Goal: Task Accomplishment & Management: Use online tool/utility

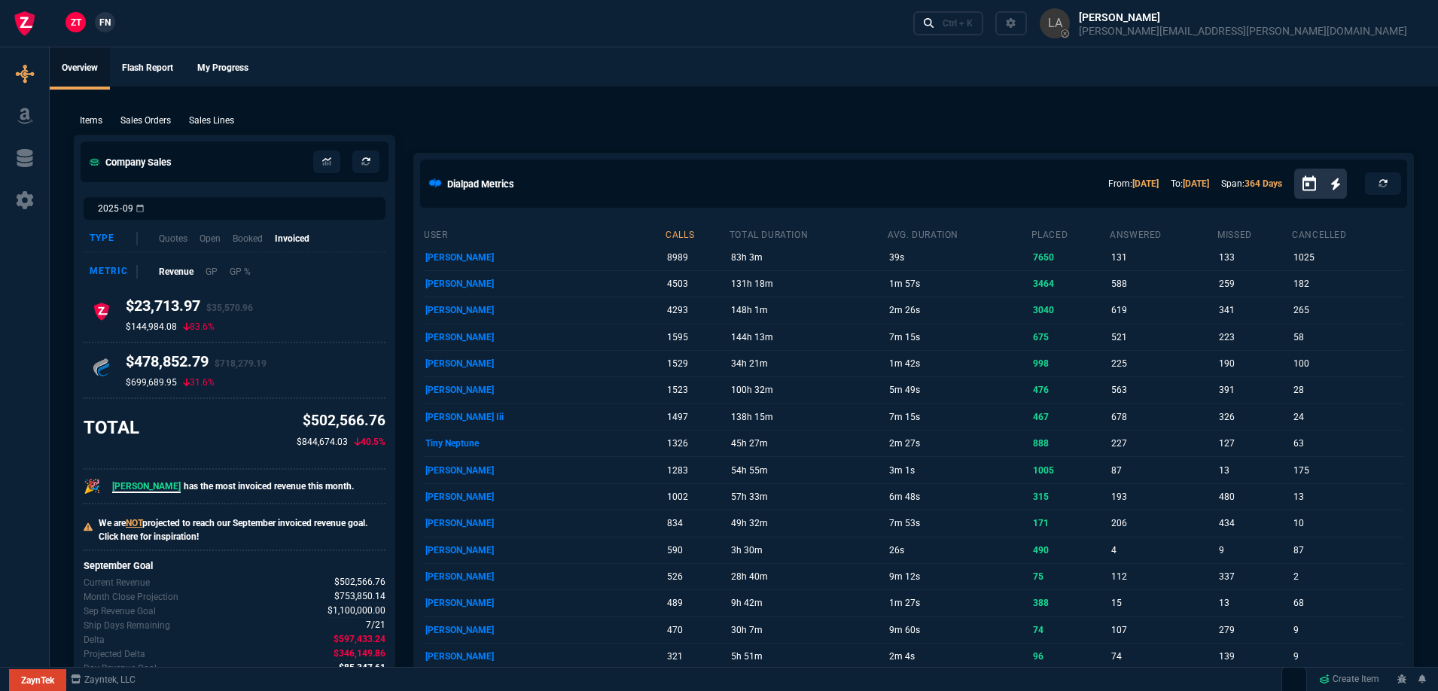
drag, startPoint x: 218, startPoint y: 123, endPoint x: 1372, endPoint y: 230, distance: 1158.1
click at [218, 123] on p "Sales Lines" at bounding box center [211, 121] width 45 height 14
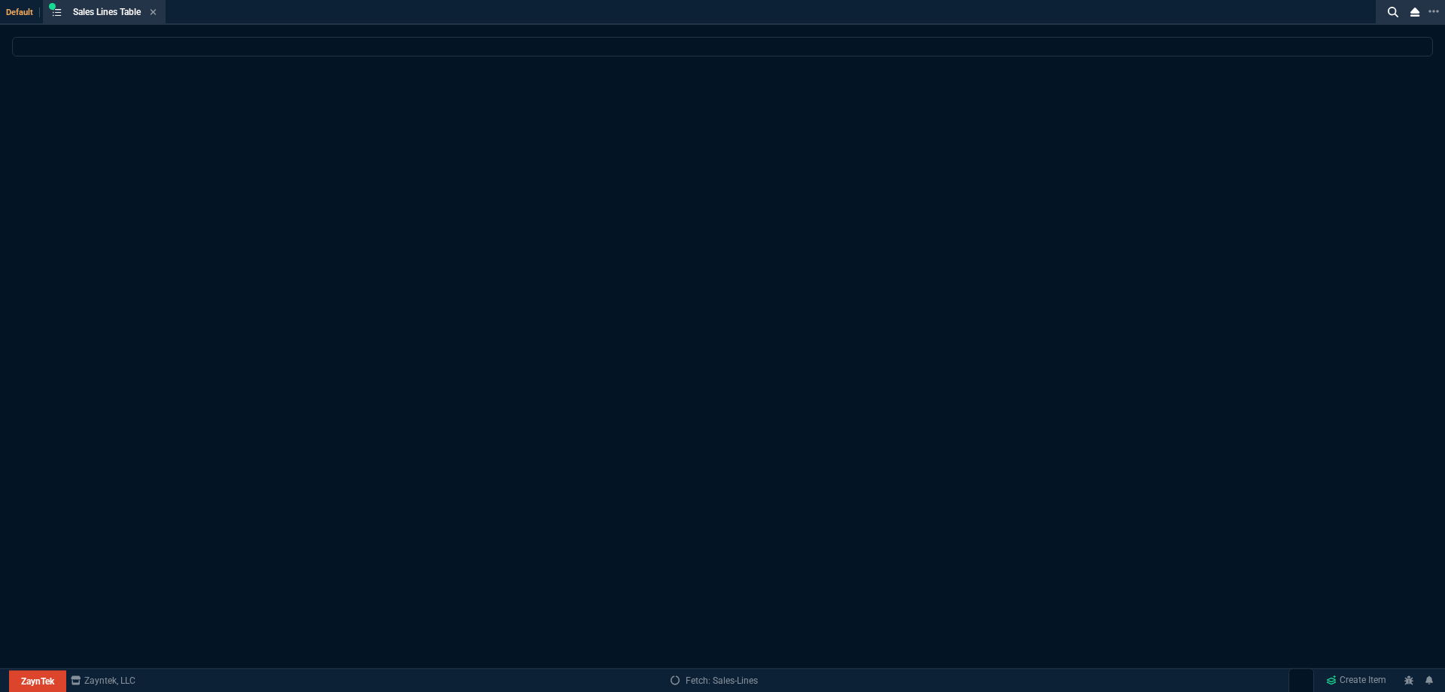
select select
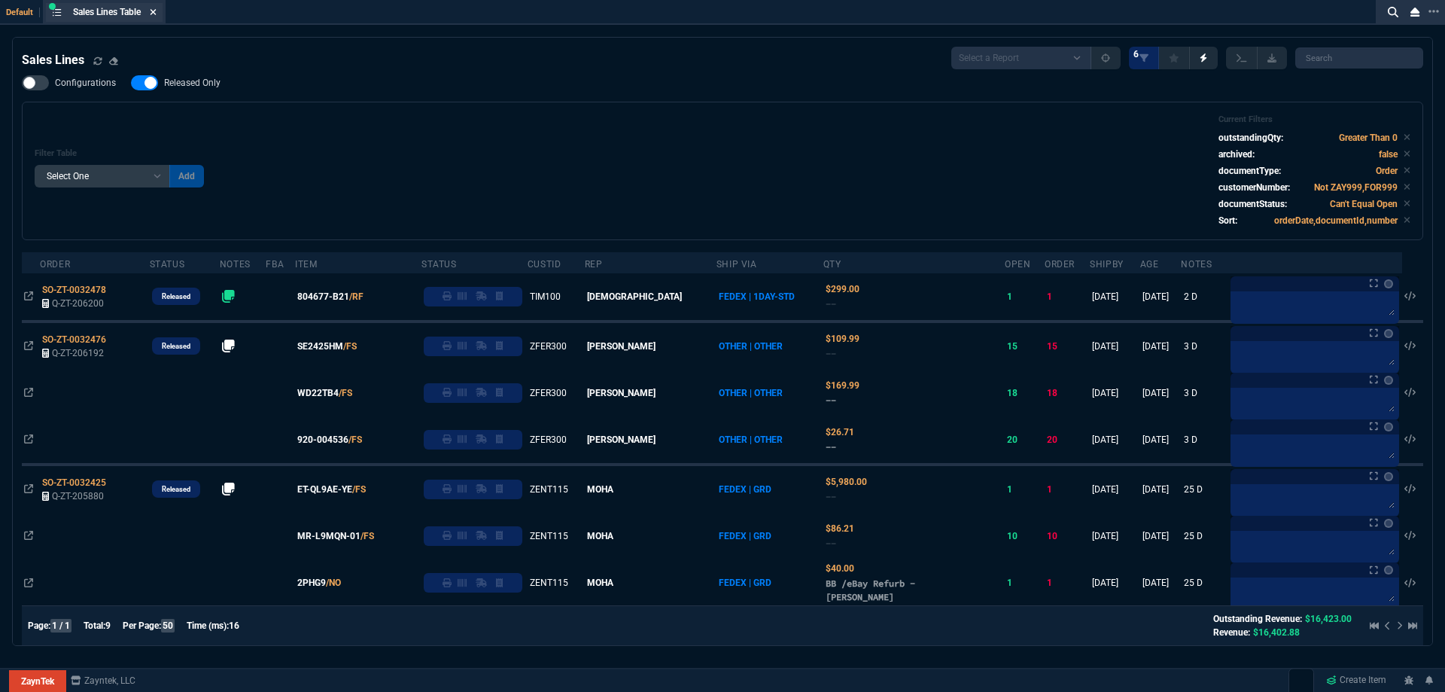
click at [156, 11] on icon at bounding box center [154, 12] width 6 height 6
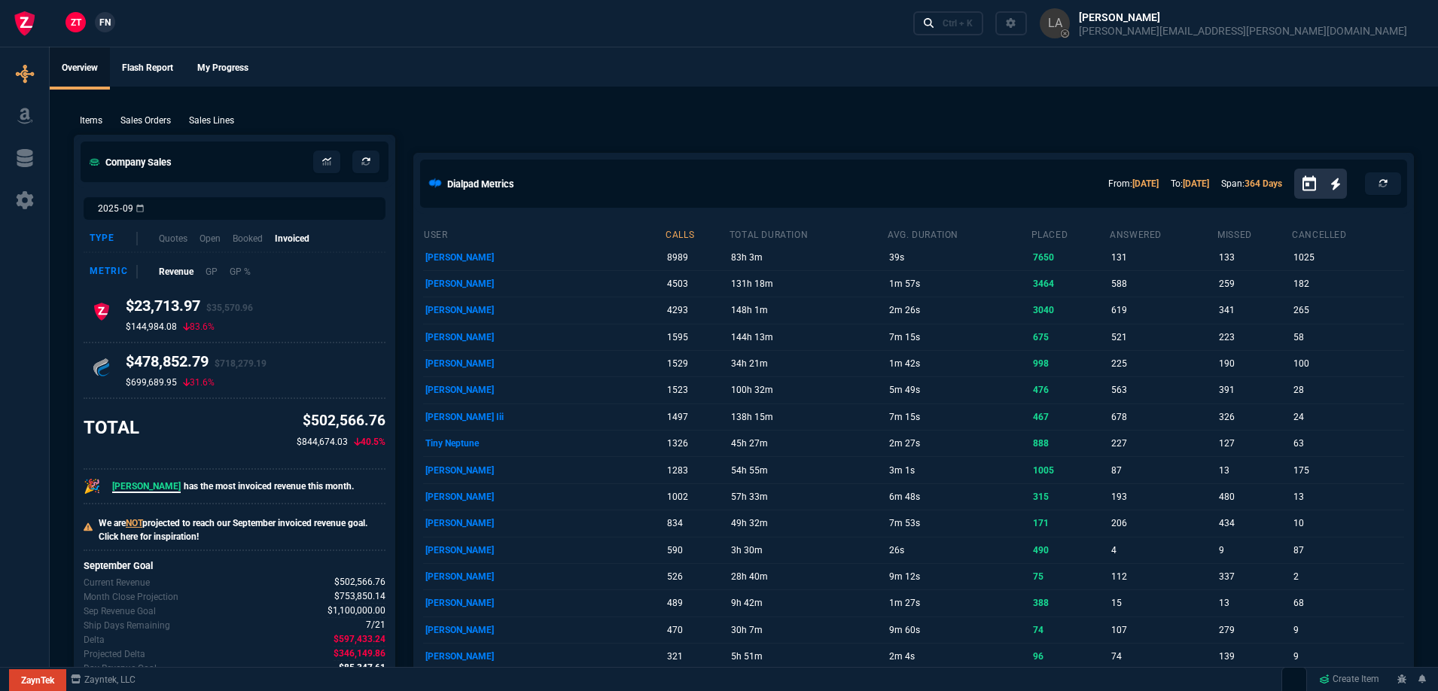
click at [105, 26] on span "FN" at bounding box center [104, 23] width 11 height 14
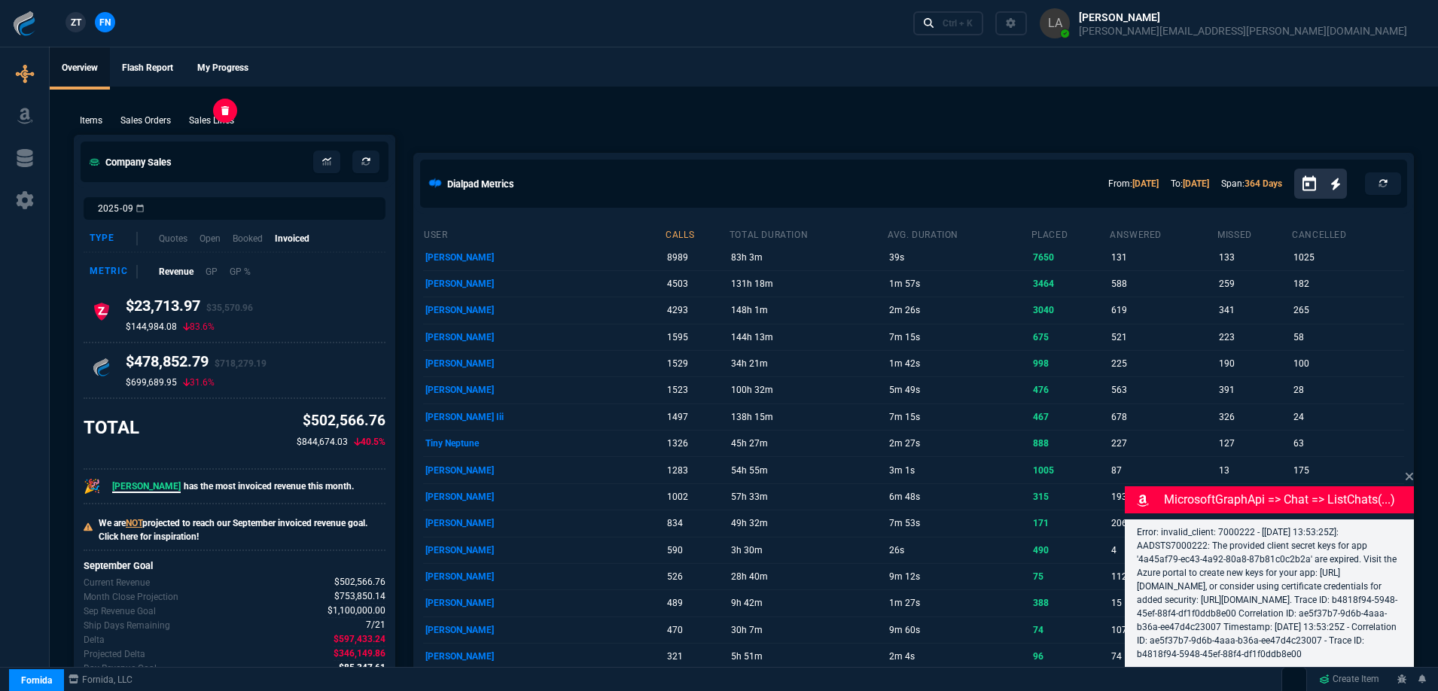
click at [200, 117] on p "Sales Lines" at bounding box center [211, 121] width 45 height 14
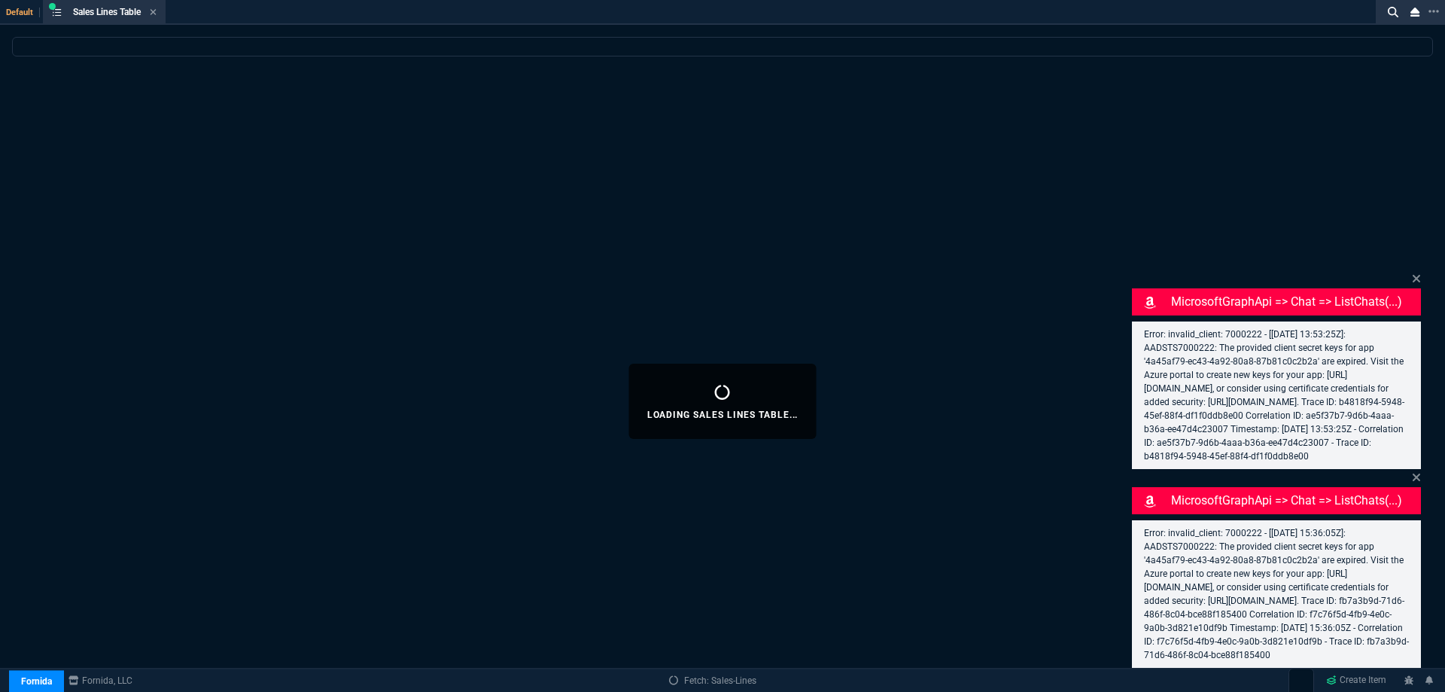
select select
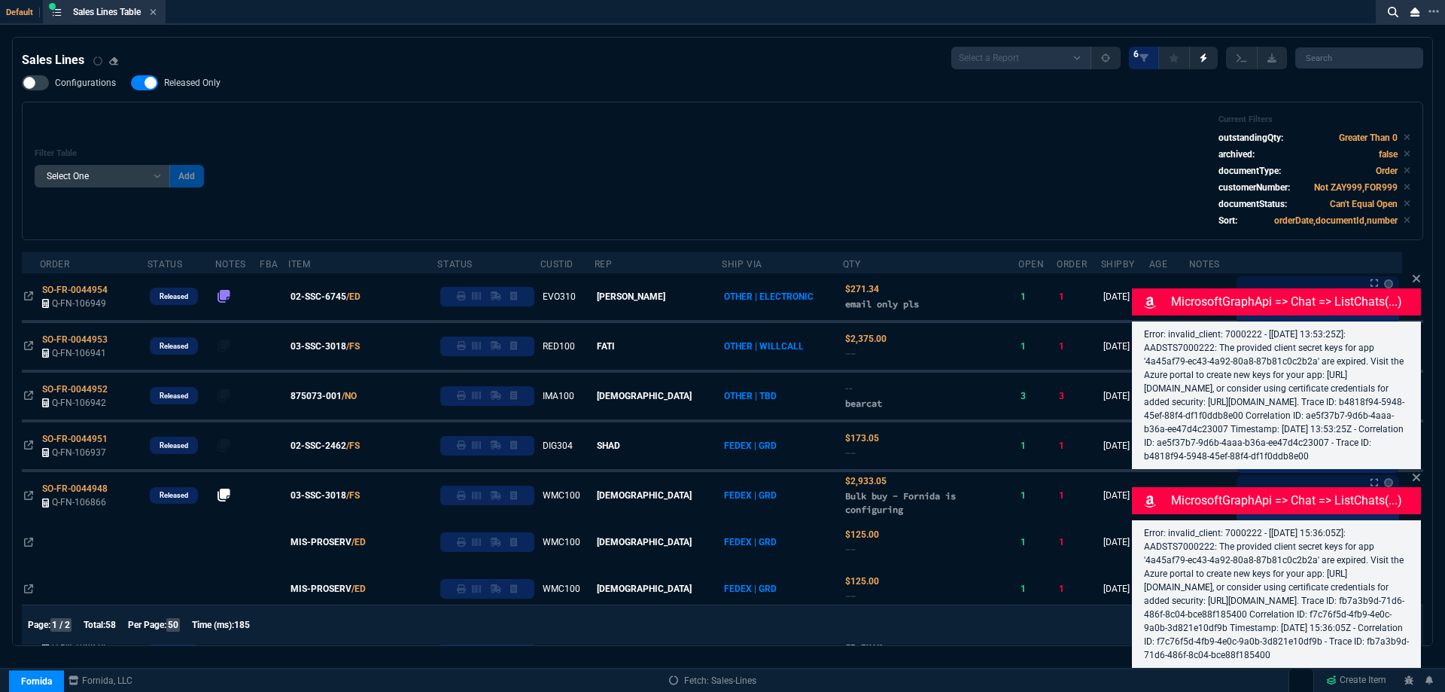
click at [196, 81] on span "Released Only" at bounding box center [192, 83] width 56 height 12
click at [131, 83] on input "Released Only" at bounding box center [130, 83] width 1 height 1
checkbox input "false"
click at [519, 126] on div "Filter Table Select One Add Filter () Age () ATS () Cond (itemVariantCode) Cust…" at bounding box center [723, 170] width 1376 height 113
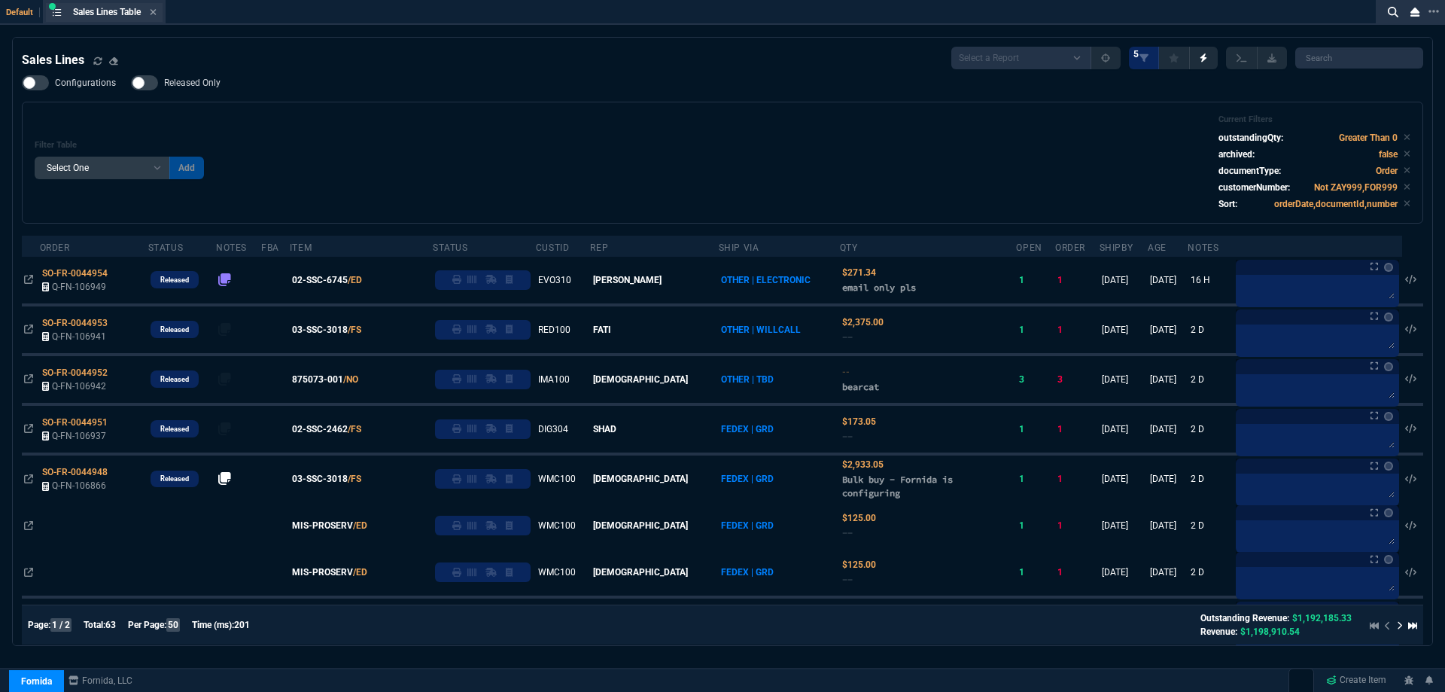
click at [163, 12] on div "Sales Lines Table Sales Line" at bounding box center [104, 12] width 117 height 19
click at [160, 12] on div "Sales Lines Table Sales Line" at bounding box center [104, 12] width 117 height 19
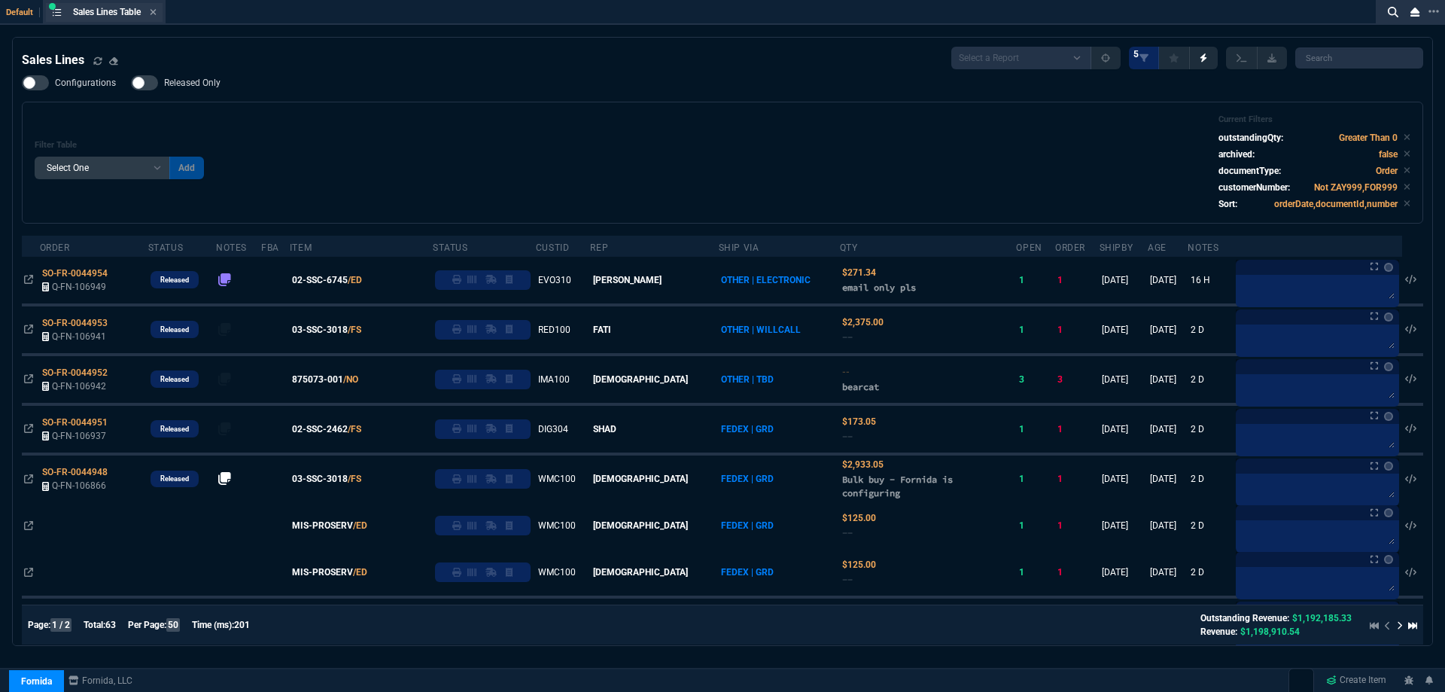
click at [160, 13] on div "Sales Lines Table Sales Line" at bounding box center [104, 12] width 117 height 19
click at [157, 15] on icon at bounding box center [153, 12] width 7 height 9
click at [159, 15] on div "ZT FN Ctrl + K" at bounding box center [722, 23] width 1445 height 47
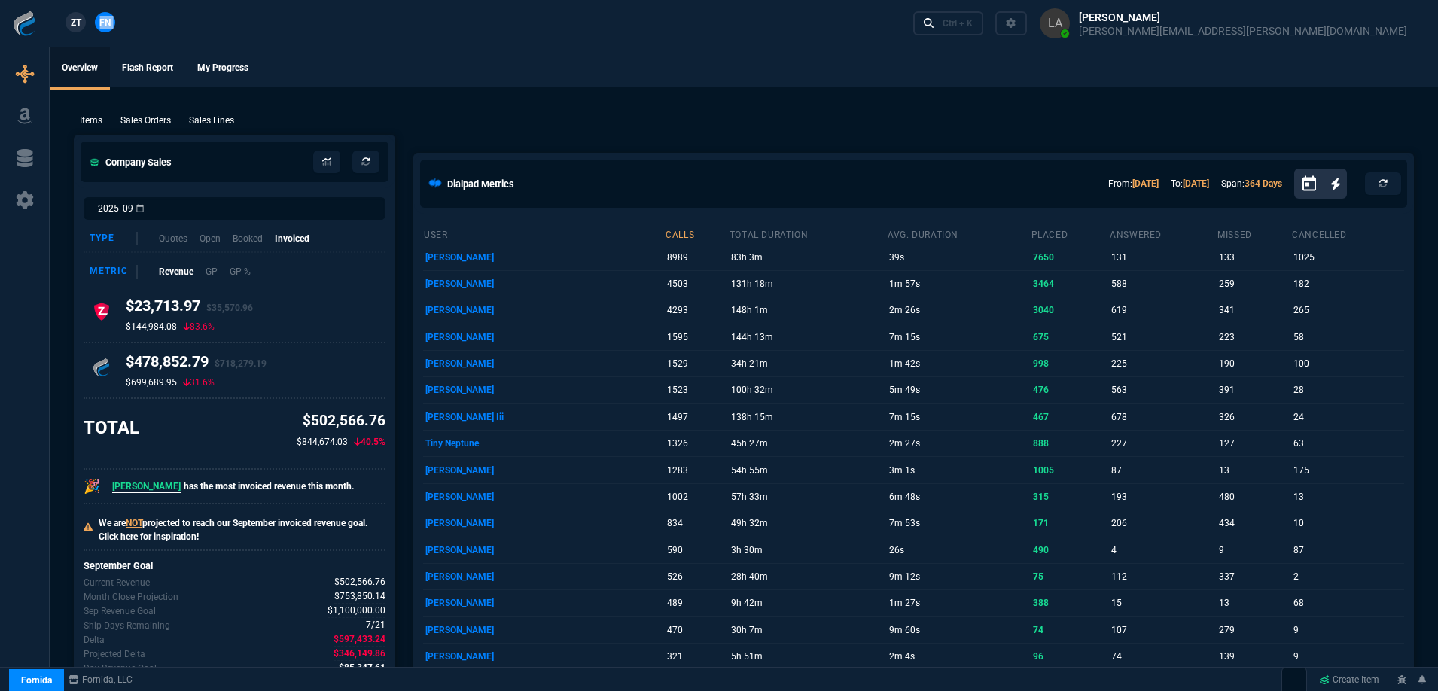
click at [157, 15] on div "ZT FN Ctrl + K" at bounding box center [719, 23] width 1438 height 47
click at [68, 21] on link "ZT" at bounding box center [75, 22] width 20 height 20
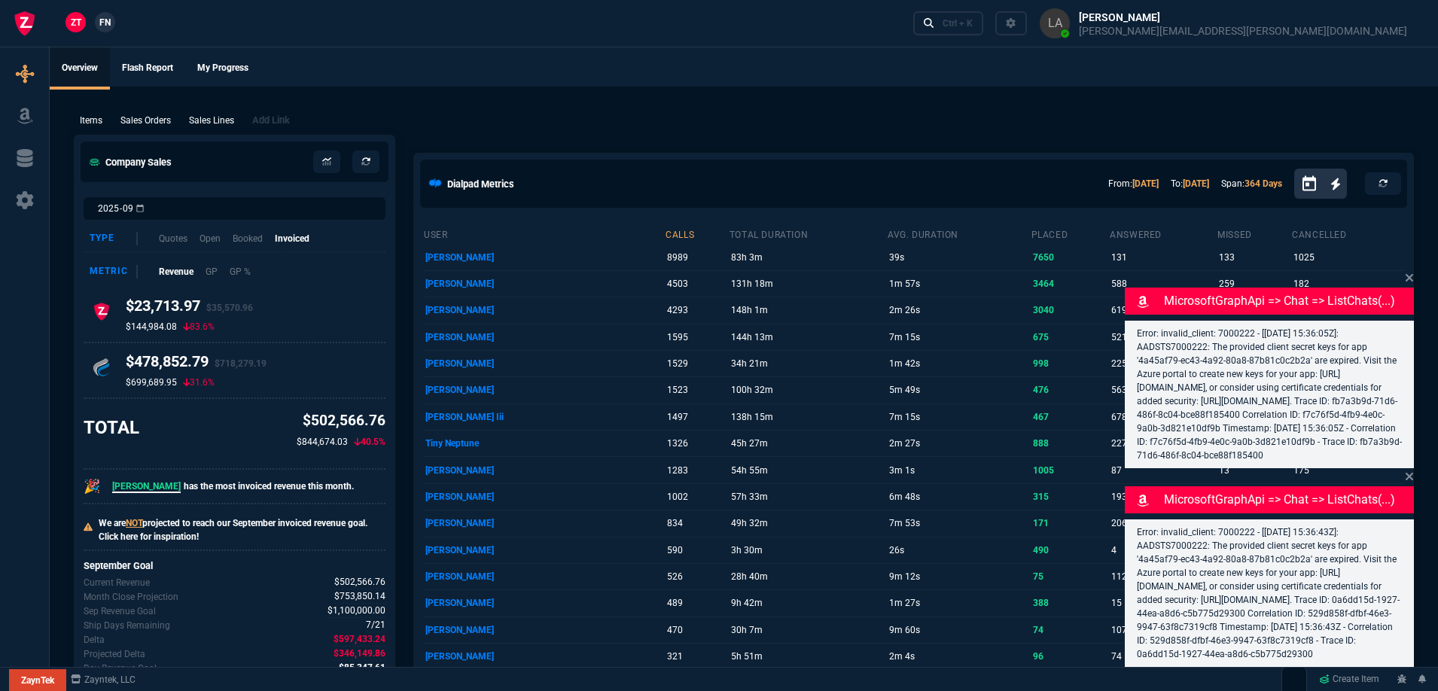
drag, startPoint x: 75, startPoint y: 24, endPoint x: 263, endPoint y: 117, distance: 209.7
click at [297, 111] on div "Items Sales Orders Sales Lines Add Link" at bounding box center [744, 120] width 1340 height 18
click at [230, 120] on p "Sales Lines" at bounding box center [211, 121] width 45 height 14
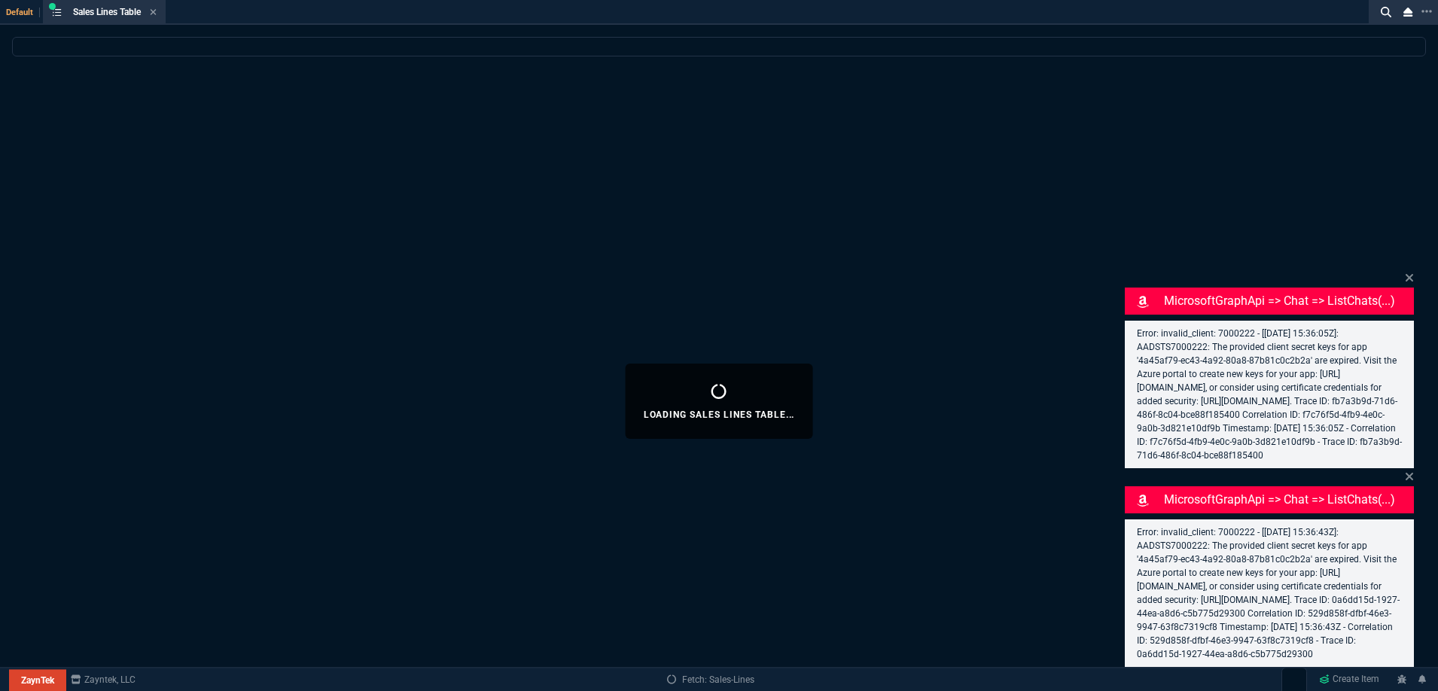
select select
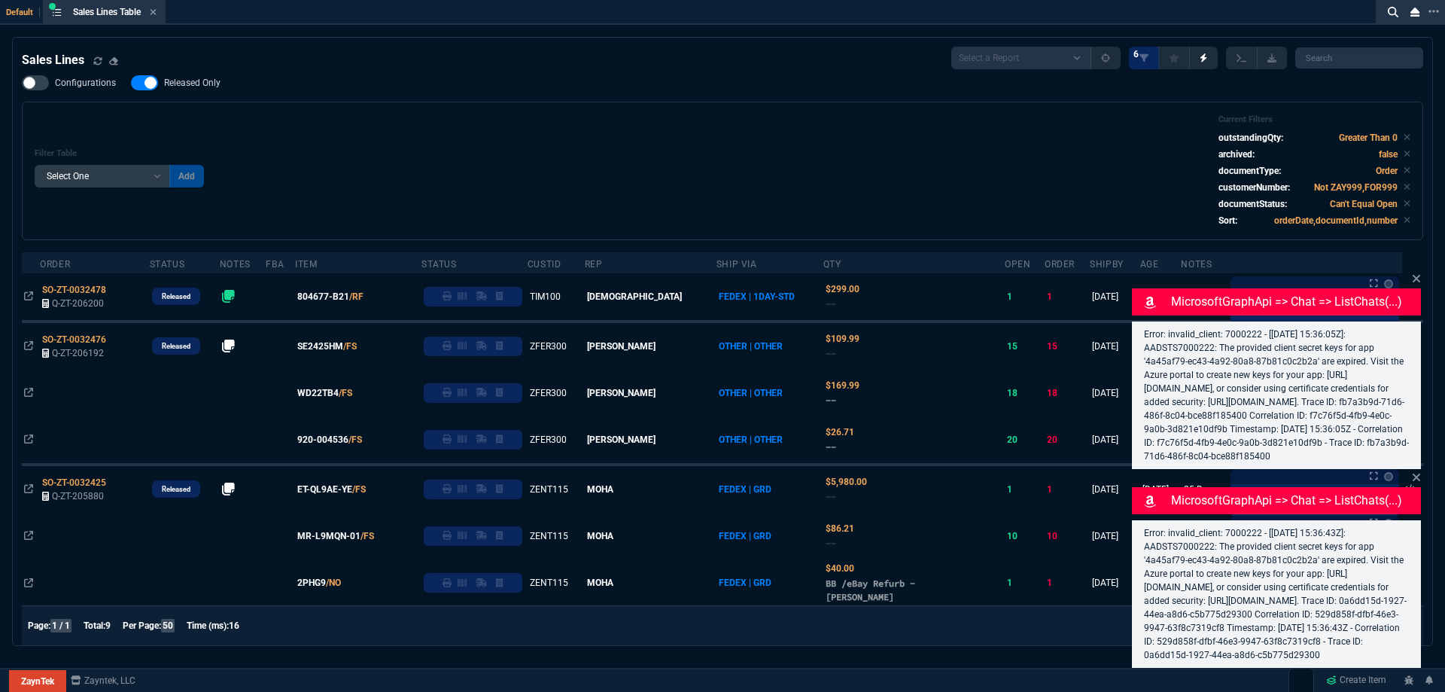
click at [199, 78] on span "Released Only" at bounding box center [192, 83] width 56 height 12
click at [131, 83] on input "Released Only" at bounding box center [130, 83] width 1 height 1
checkbox input "false"
click at [413, 111] on div "Filter Table Select One Add Filter () Age () ATS () Cond (itemVariantCode) Cust…" at bounding box center [723, 171] width 1402 height 139
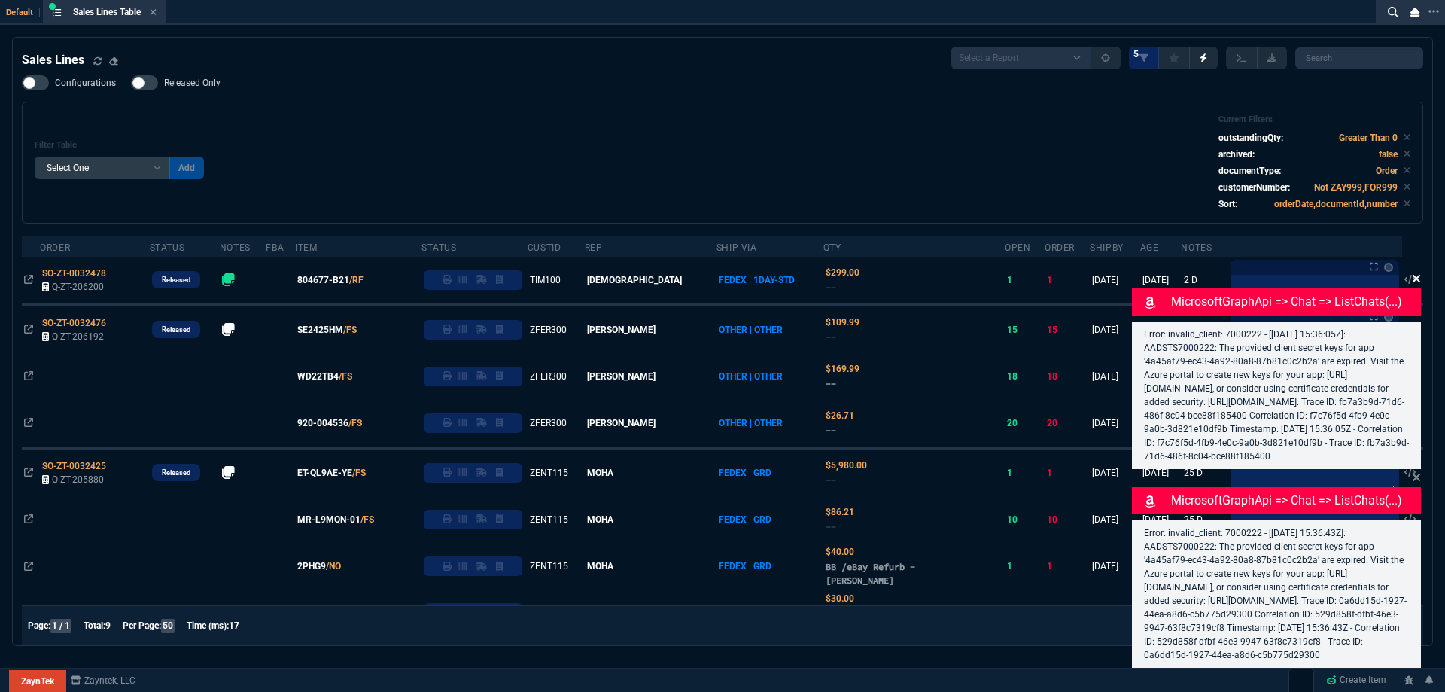
click at [1416, 272] on icon at bounding box center [1416, 278] width 9 height 12
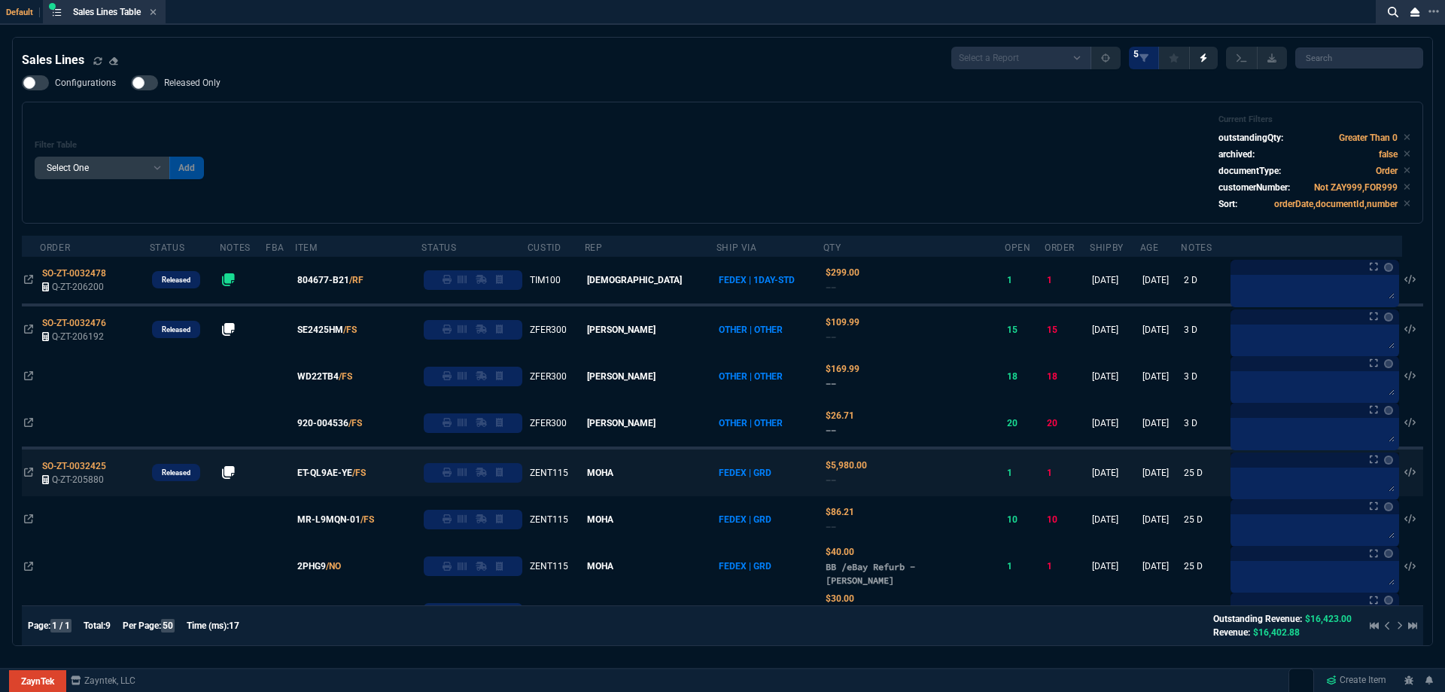
click at [1413, 463] on td at bounding box center [1412, 472] width 21 height 48
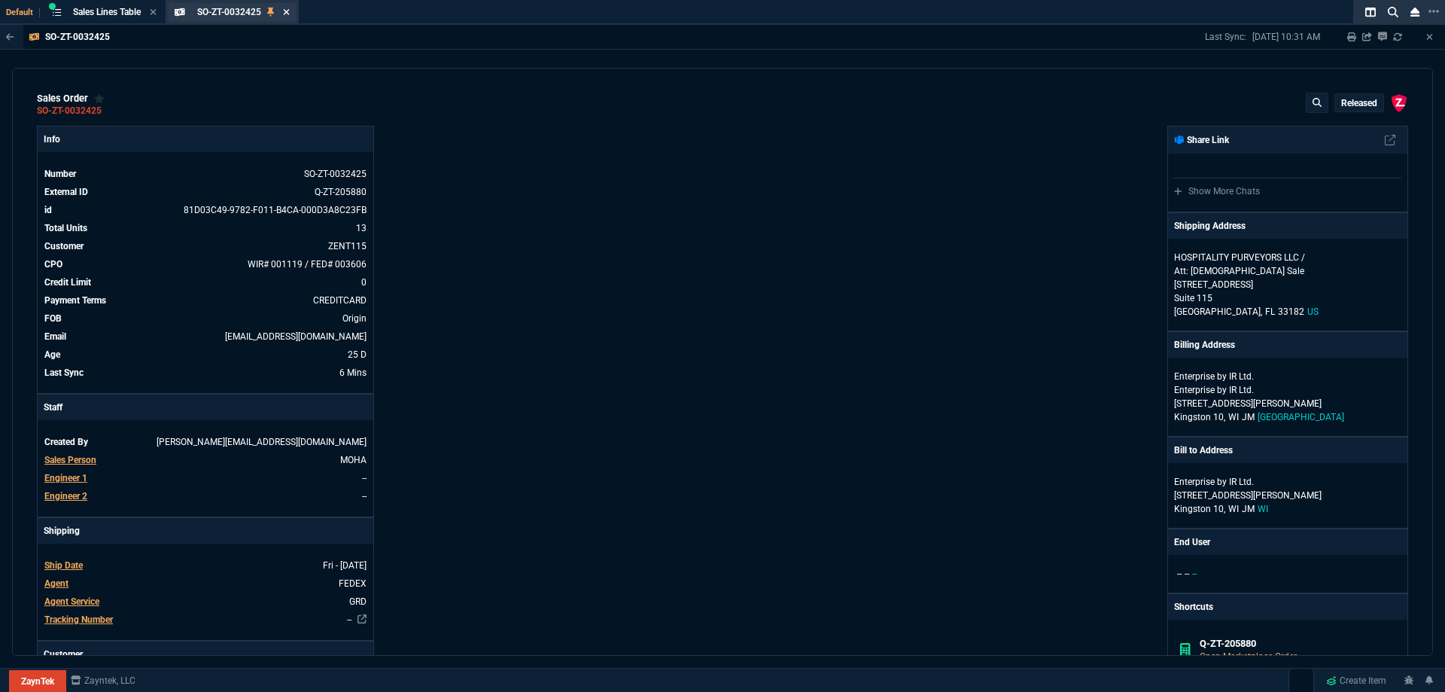
click at [288, 11] on icon at bounding box center [286, 12] width 7 height 9
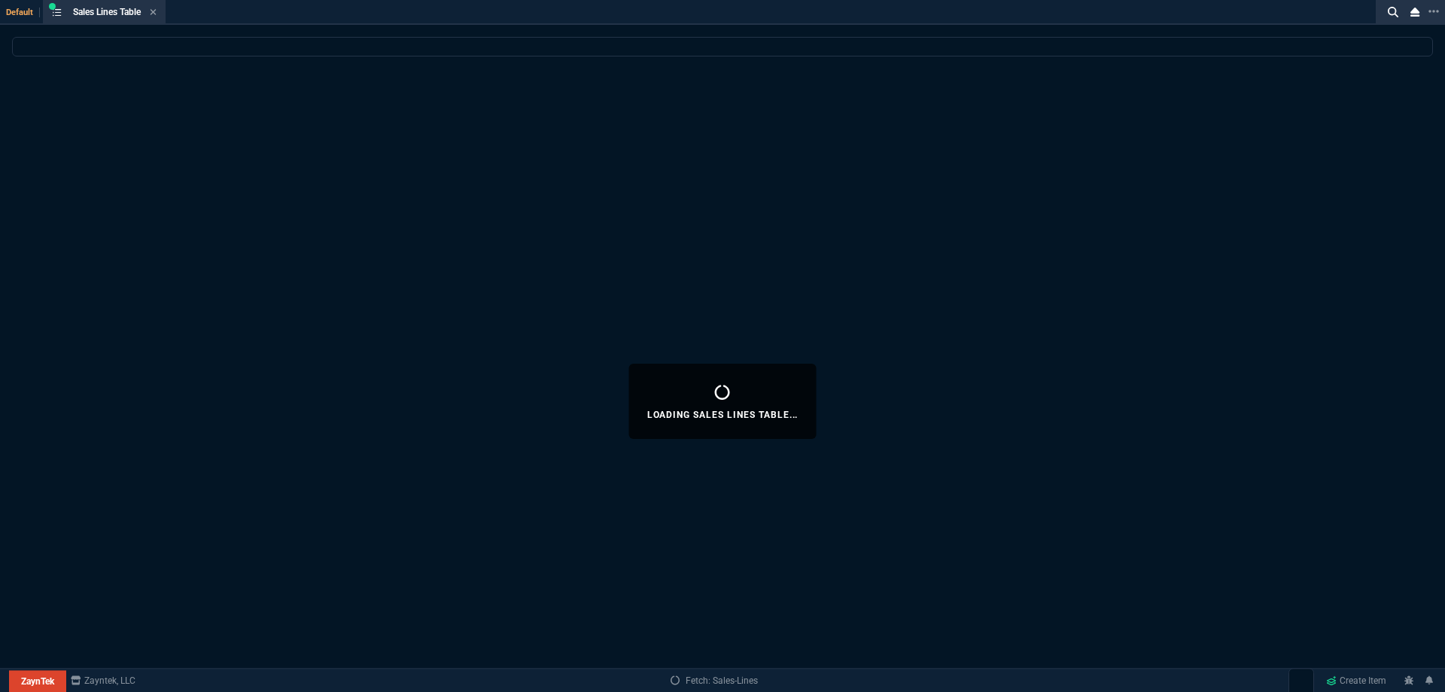
select select
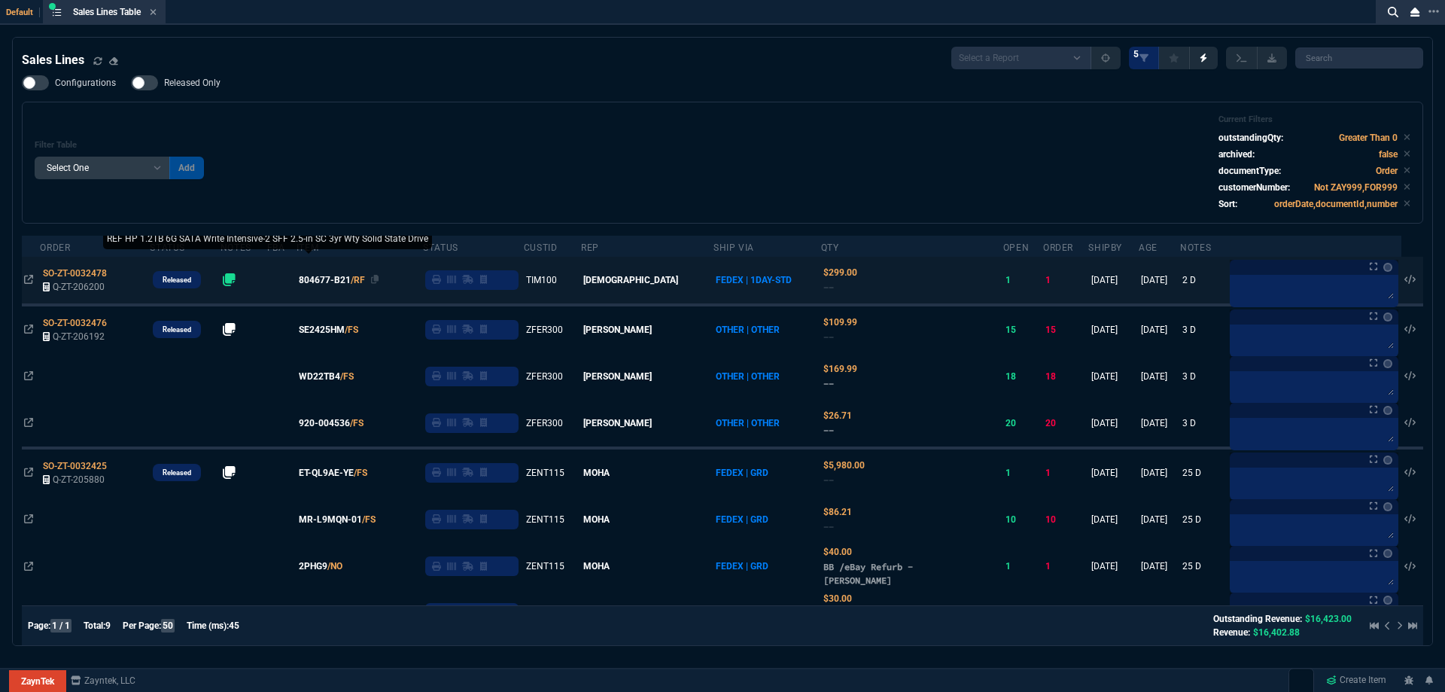
click at [346, 279] on span "804677-B21" at bounding box center [325, 280] width 52 height 14
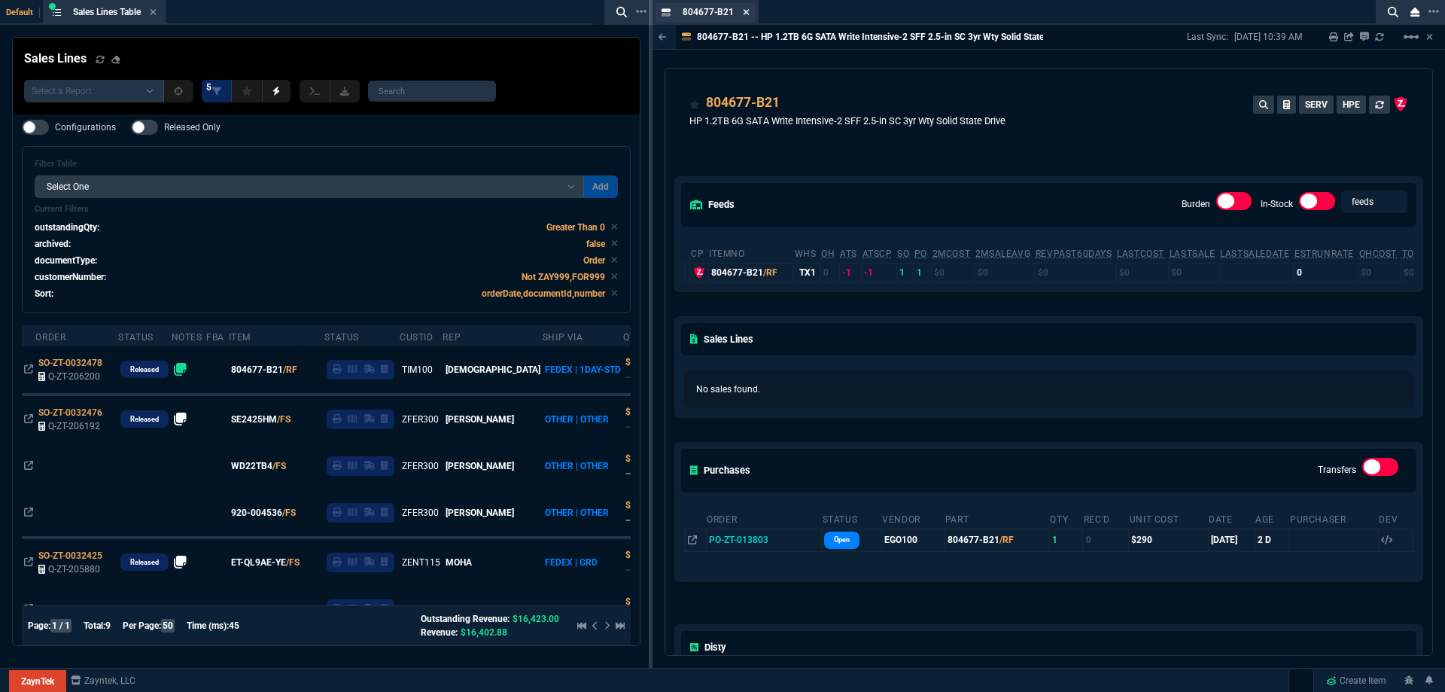
click at [746, 13] on icon at bounding box center [747, 12] width 6 height 6
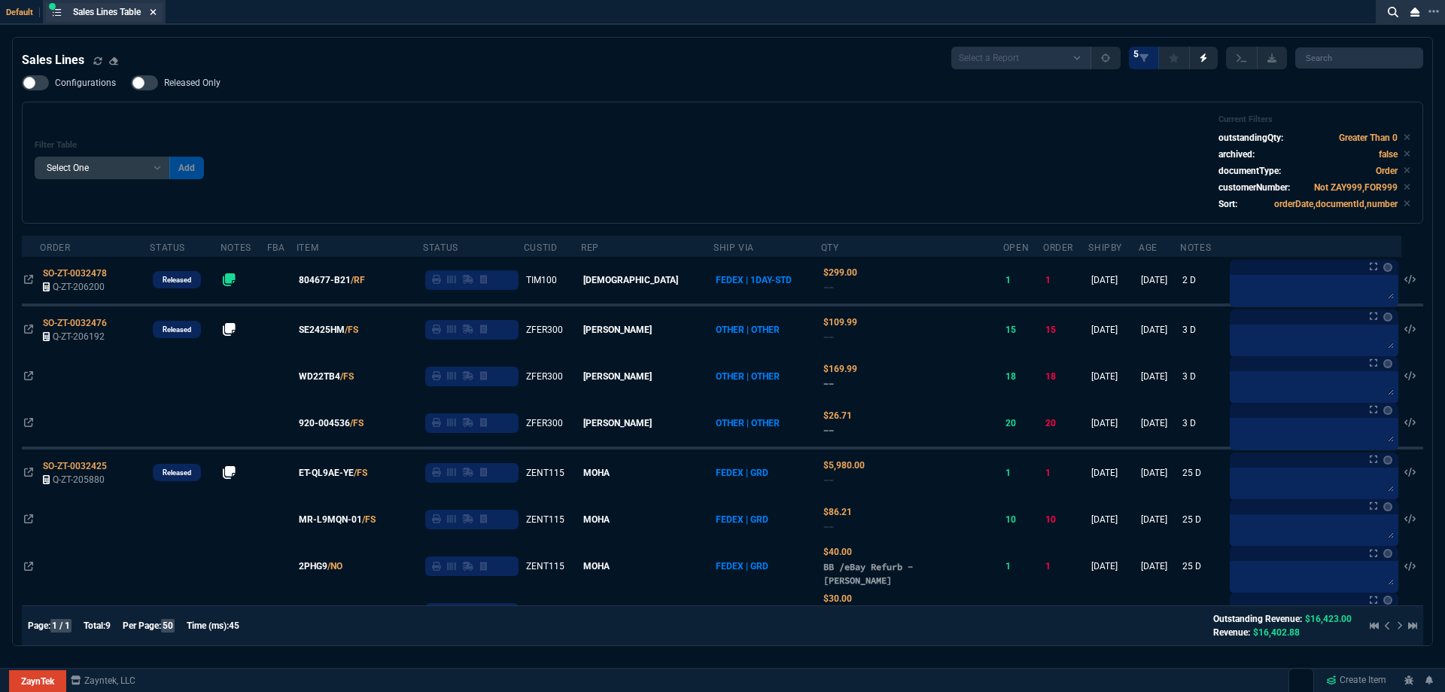
click at [157, 17] on fa-icon at bounding box center [153, 13] width 7 height 11
